Goal: Task Accomplishment & Management: Complete application form

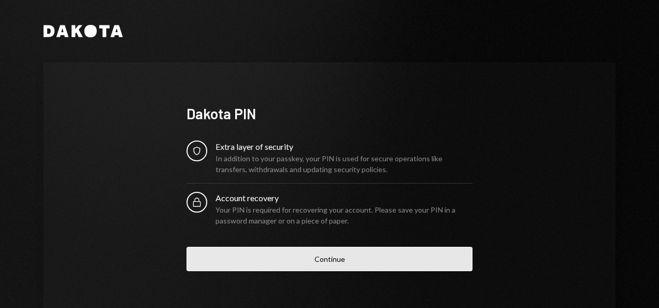
click at [320, 258] on button "Continue" at bounding box center [330, 259] width 286 height 24
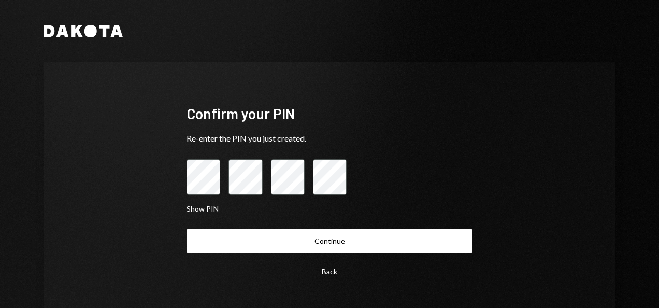
click at [187, 229] on button "Continue" at bounding box center [330, 241] width 286 height 24
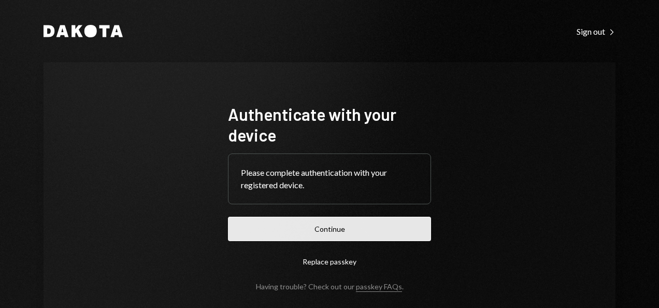
click at [330, 224] on button "Continue" at bounding box center [329, 229] width 203 height 24
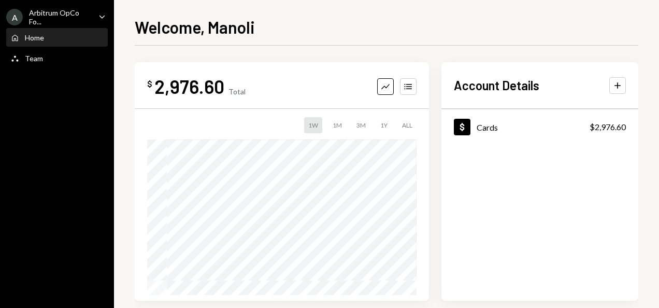
drag, startPoint x: 559, startPoint y: 0, endPoint x: 602, endPoint y: 16, distance: 45.7
click at [602, 16] on div "Welcome, Manoli" at bounding box center [387, 26] width 504 height 23
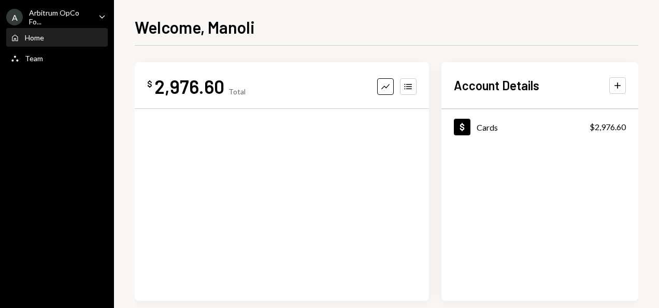
click at [634, 38] on div "Welcome, Manoli $ 2,976.60 Total Graph Accounts Account Details Plus Dollar Car…" at bounding box center [387, 161] width 504 height 293
